Goal: Information Seeking & Learning: Learn about a topic

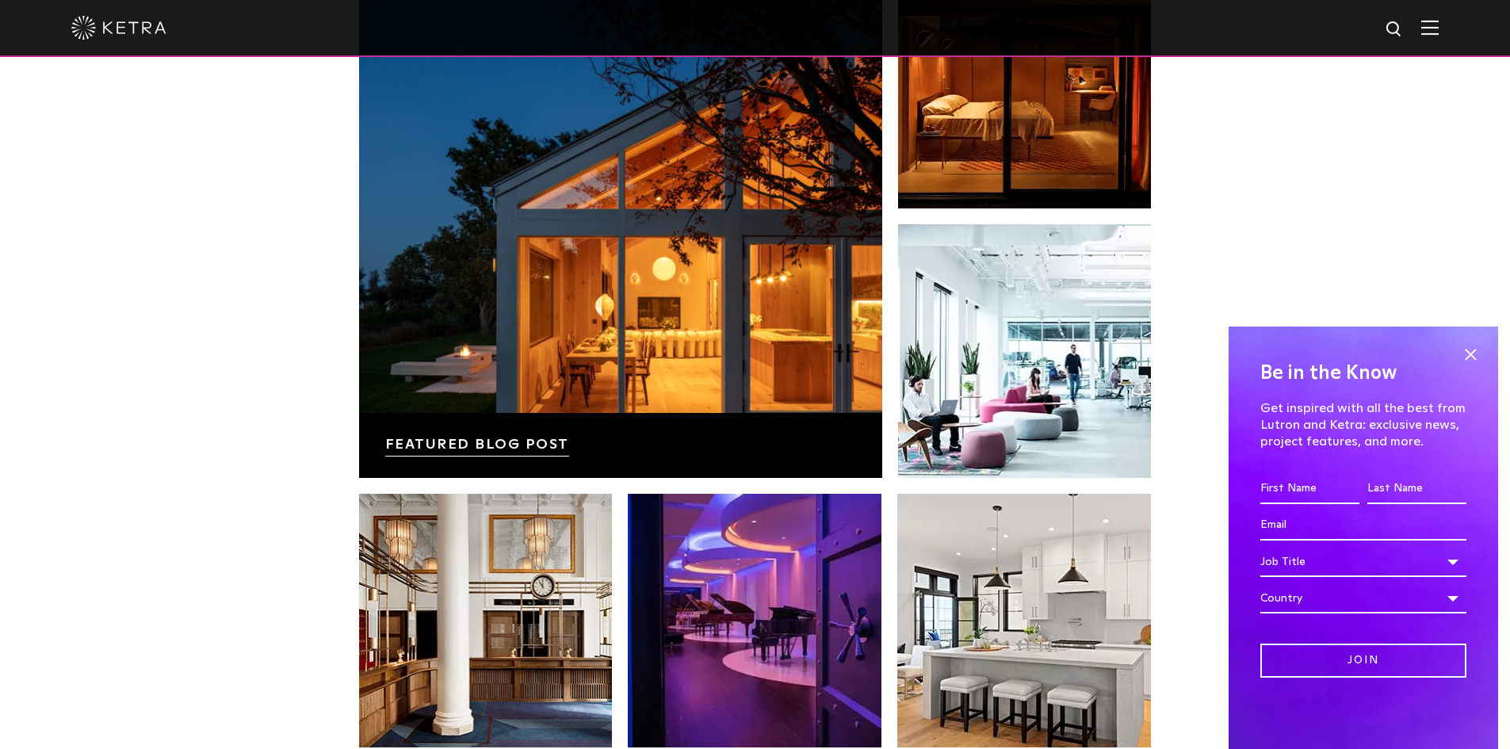
scroll to position [2907, 0]
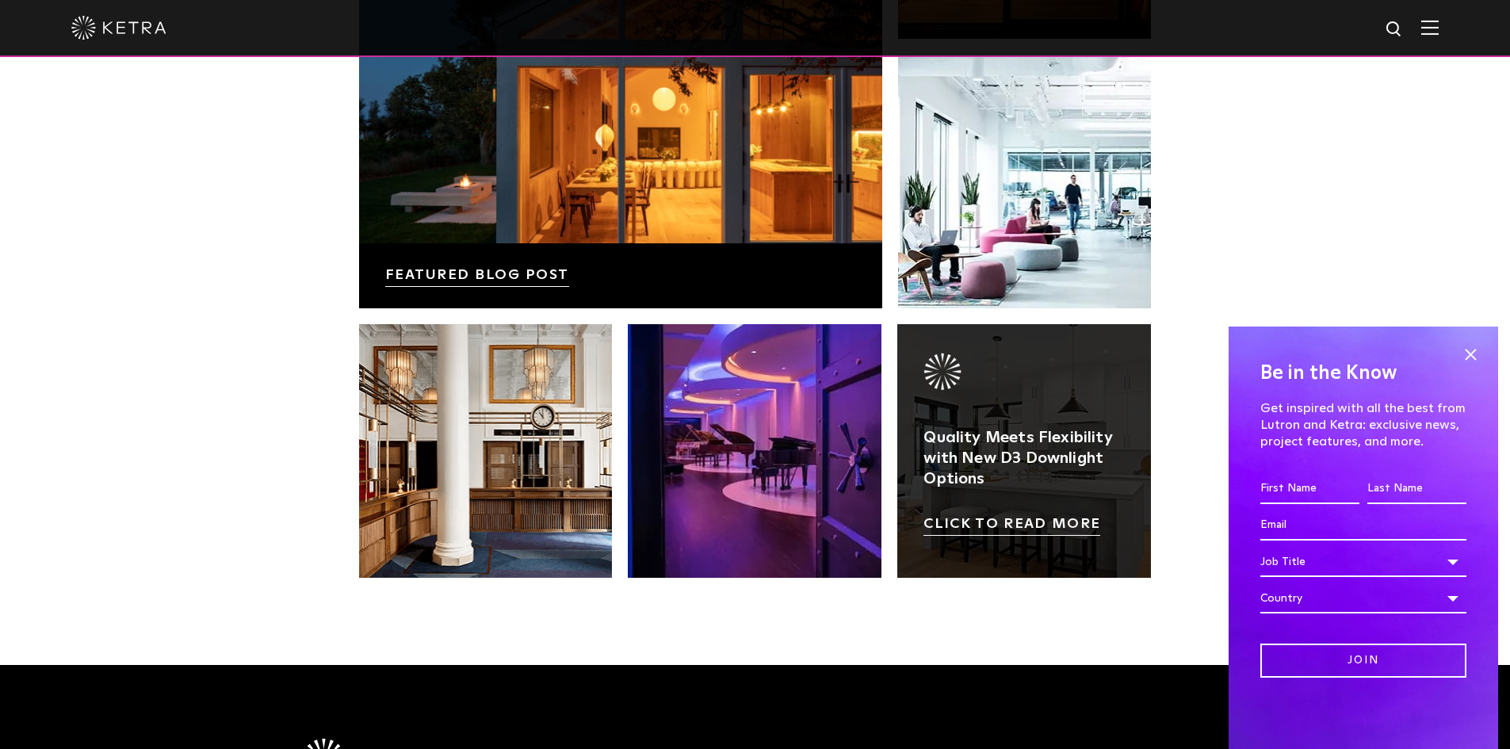
click at [1030, 376] on link at bounding box center [1025, 451] width 254 height 254
